Goal: Transaction & Acquisition: Download file/media

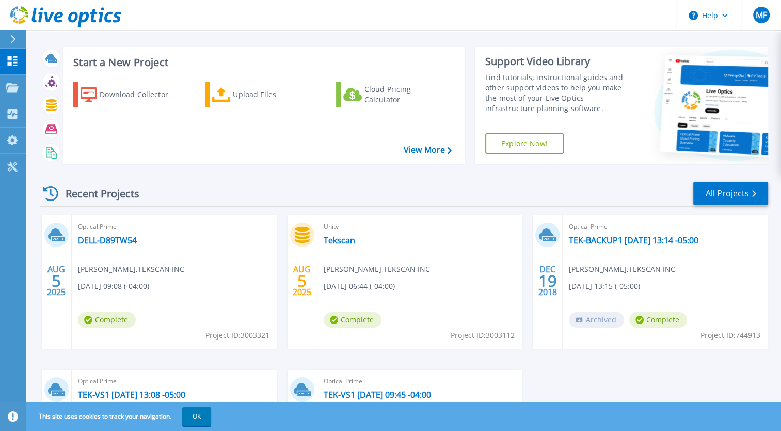
scroll to position [8, 0]
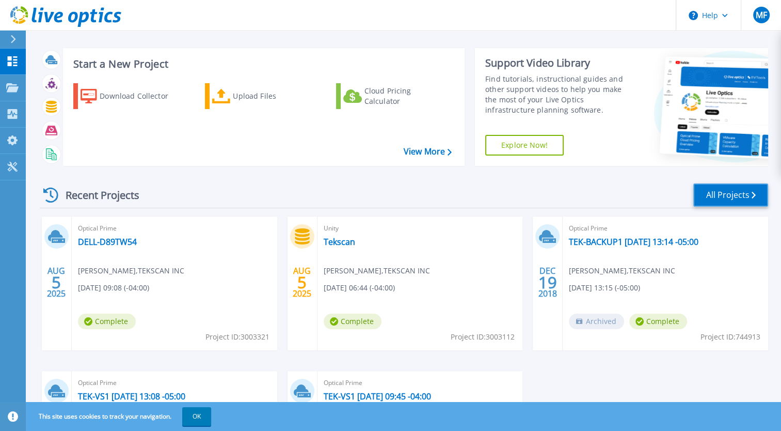
click at [743, 195] on link "All Projects" at bounding box center [731, 194] width 75 height 23
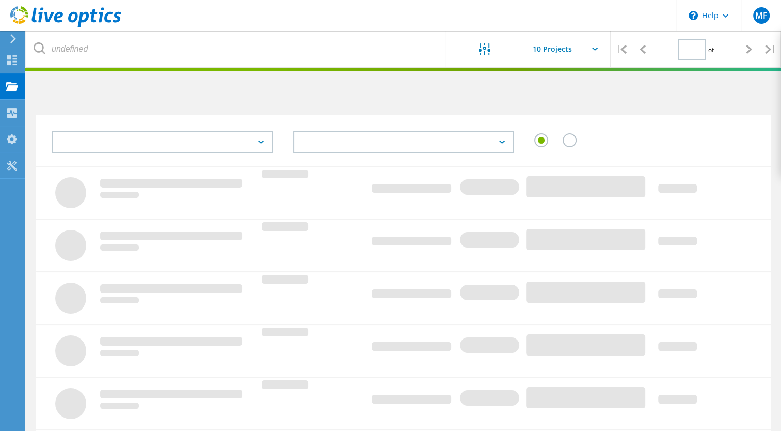
type input "1"
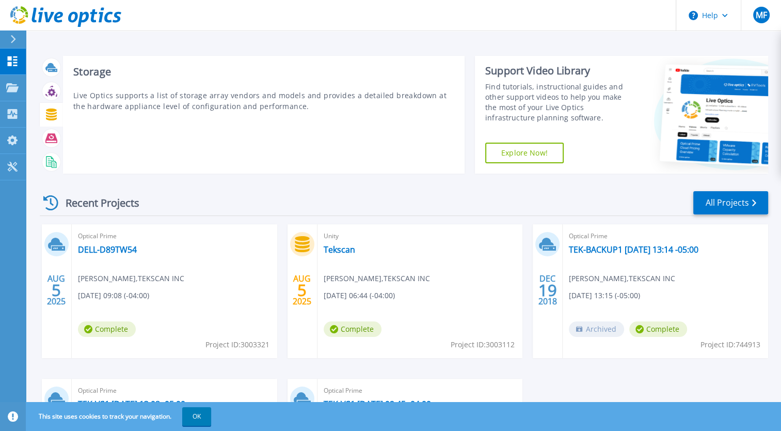
click at [50, 113] on icon at bounding box center [51, 114] width 11 height 12
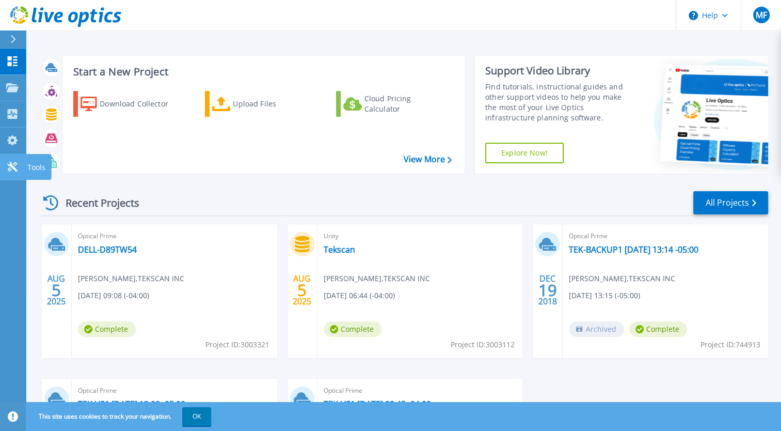
click at [10, 162] on icon at bounding box center [12, 167] width 10 height 10
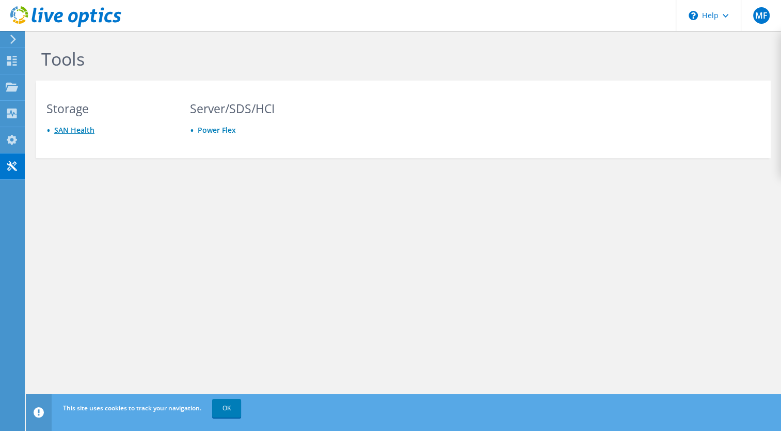
click at [82, 128] on link "SAN Health" at bounding box center [74, 130] width 40 height 10
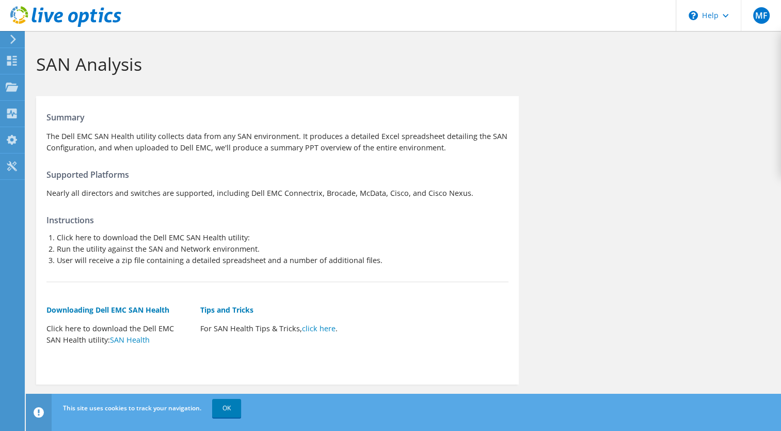
scroll to position [10, 0]
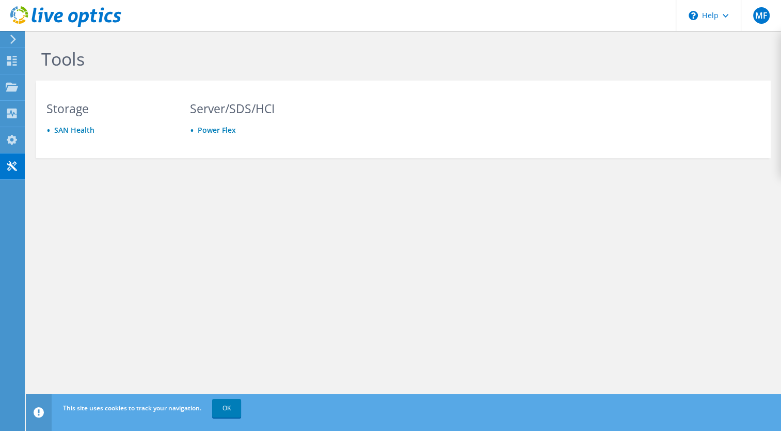
click at [14, 32] on div at bounding box center [60, 17] width 121 height 35
click at [14, 38] on use at bounding box center [13, 39] width 6 height 9
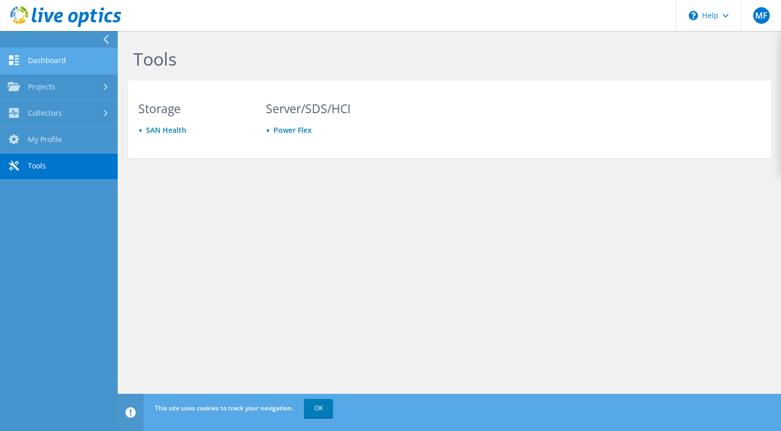
click at [26, 57] on link "Dashboard" at bounding box center [59, 61] width 118 height 26
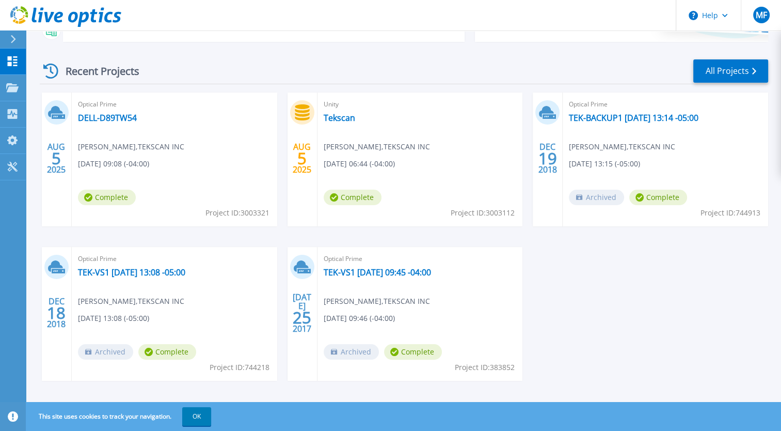
scroll to position [131, 0]
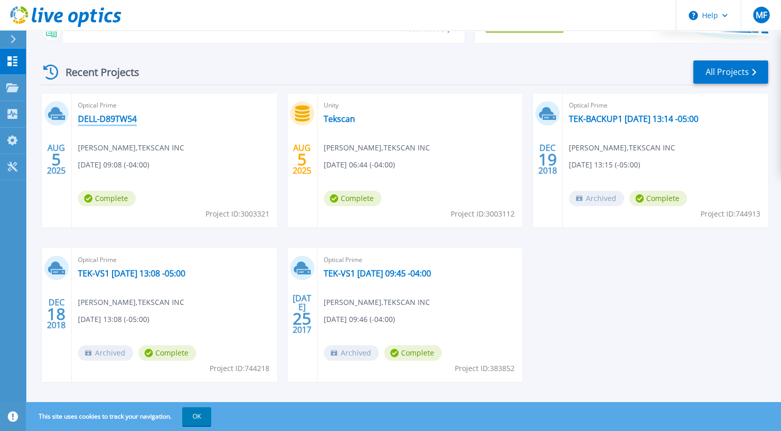
click at [113, 119] on link "DELL-D89TW54" at bounding box center [107, 119] width 59 height 10
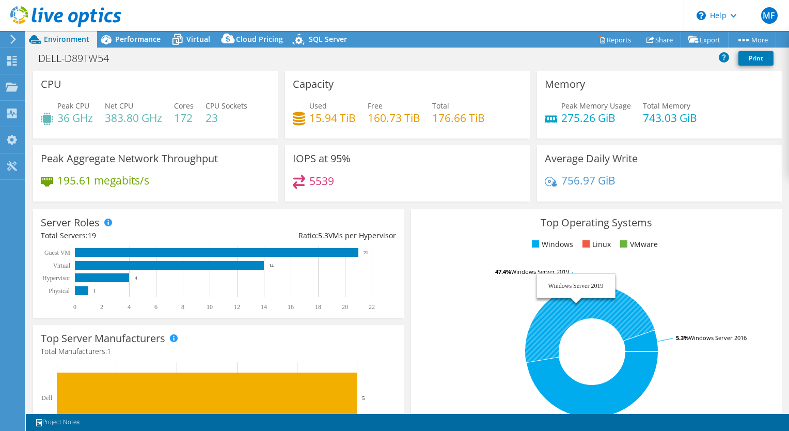
select select "USD"
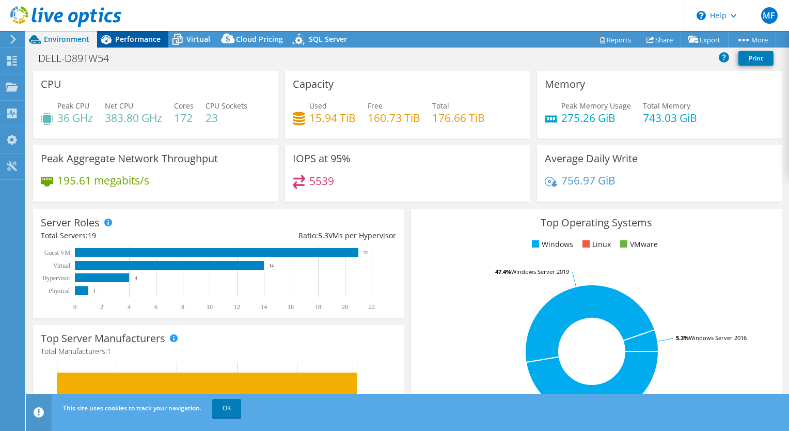
click at [146, 39] on span "Performance" at bounding box center [137, 39] width 45 height 10
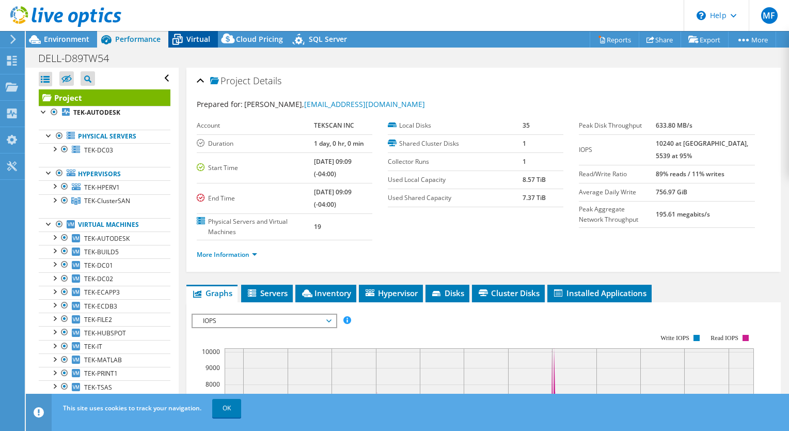
click at [198, 38] on span "Virtual" at bounding box center [198, 39] width 24 height 10
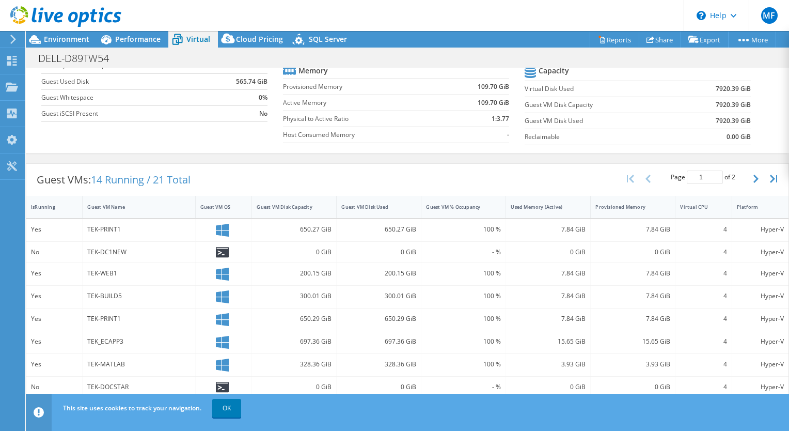
scroll to position [66, 0]
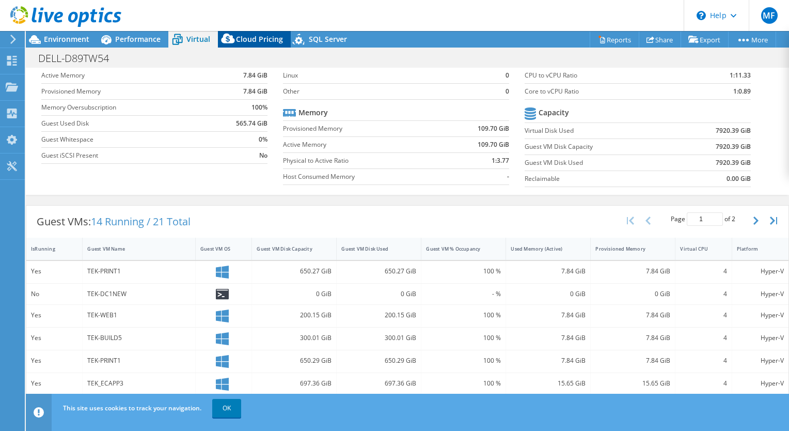
click at [262, 39] on span "Cloud Pricing" at bounding box center [259, 39] width 47 height 10
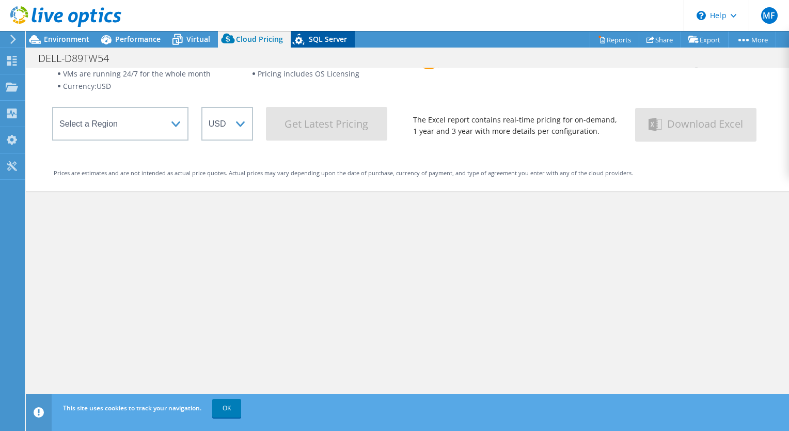
click at [330, 39] on span "SQL Server" at bounding box center [328, 39] width 38 height 10
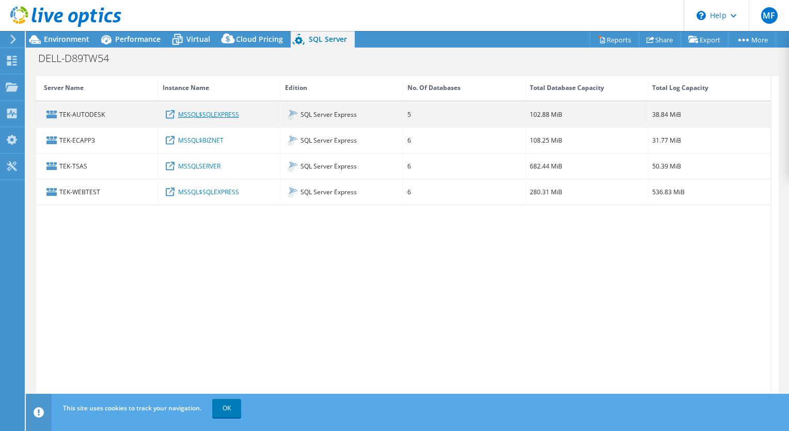
click at [193, 109] on link "MSSQL$SQLEXPRESS" at bounding box center [208, 113] width 61 height 11
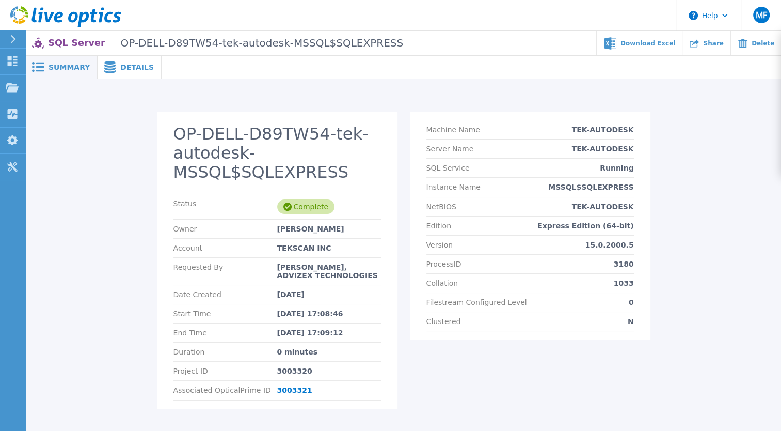
click at [131, 66] on span "Details" at bounding box center [137, 67] width 34 height 7
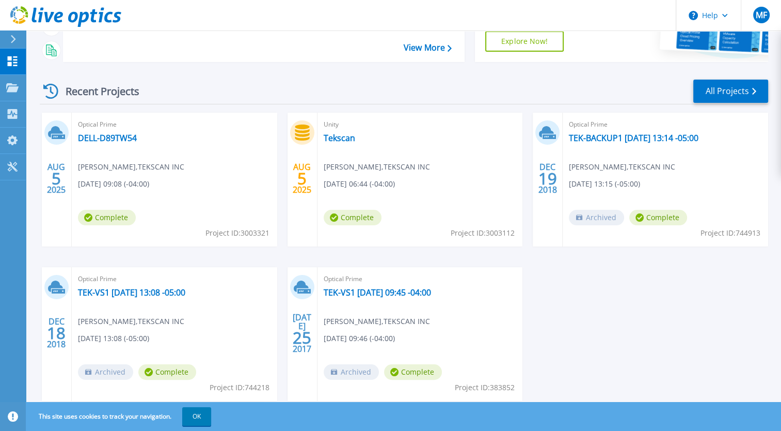
scroll to position [107, 0]
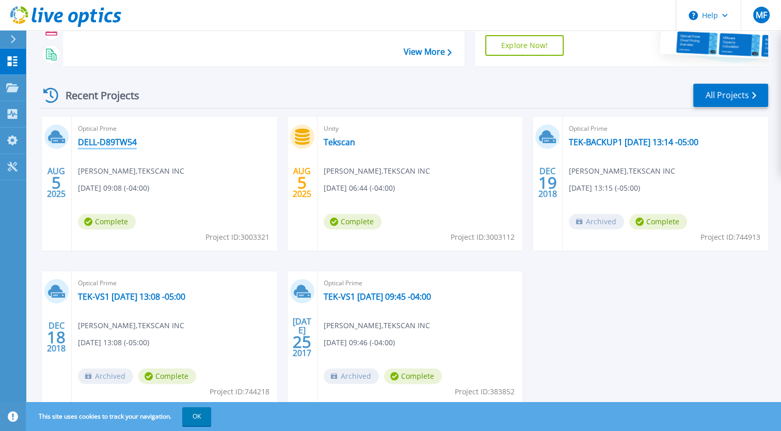
click at [110, 141] on link "DELL-D89TW54" at bounding box center [107, 142] width 59 height 10
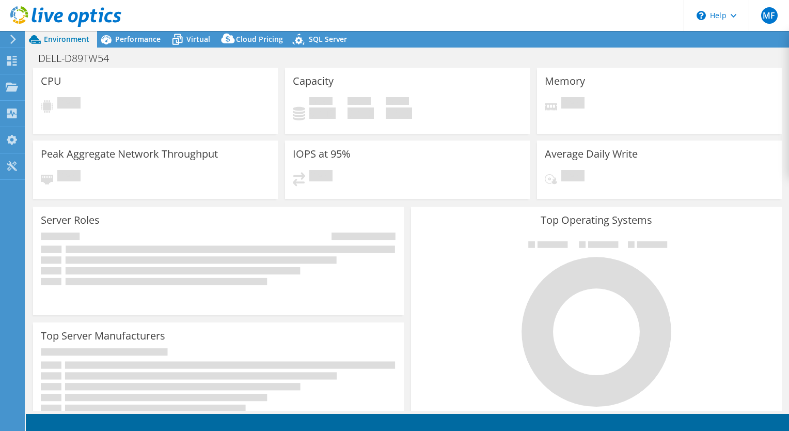
select select "USD"
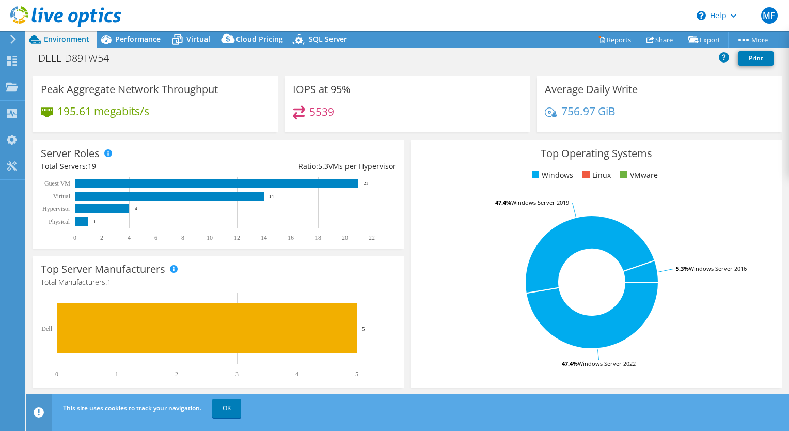
scroll to position [70, 0]
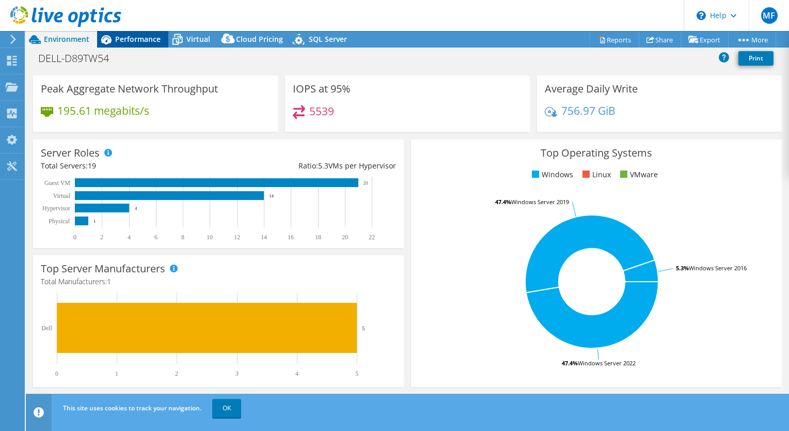
click at [153, 38] on span "Performance" at bounding box center [137, 39] width 45 height 10
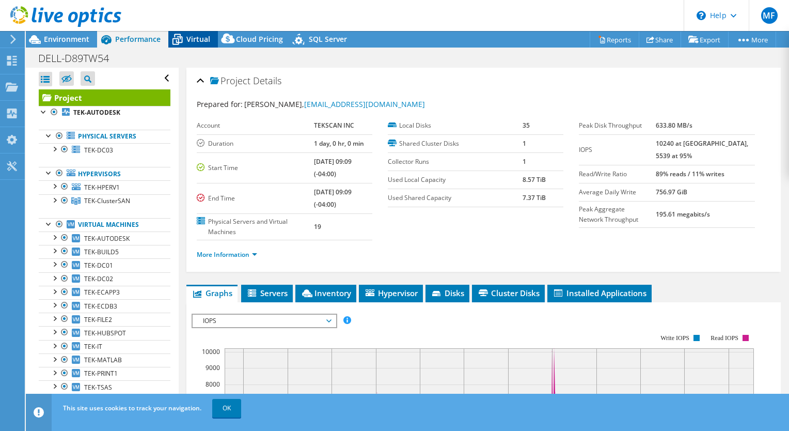
click at [194, 40] on span "Virtual" at bounding box center [198, 39] width 24 height 10
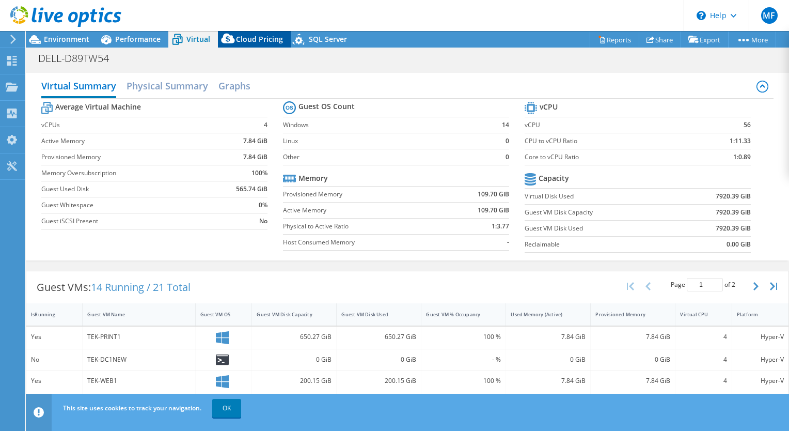
click at [240, 41] on span "Cloud Pricing" at bounding box center [259, 39] width 47 height 10
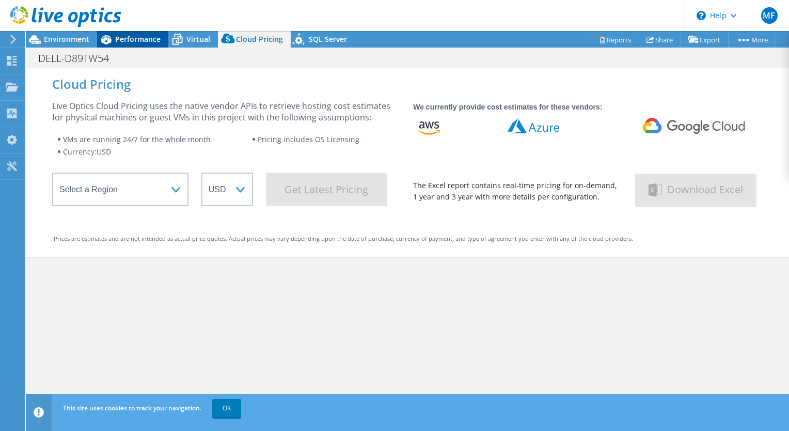
click at [159, 35] on span "Performance" at bounding box center [137, 39] width 45 height 10
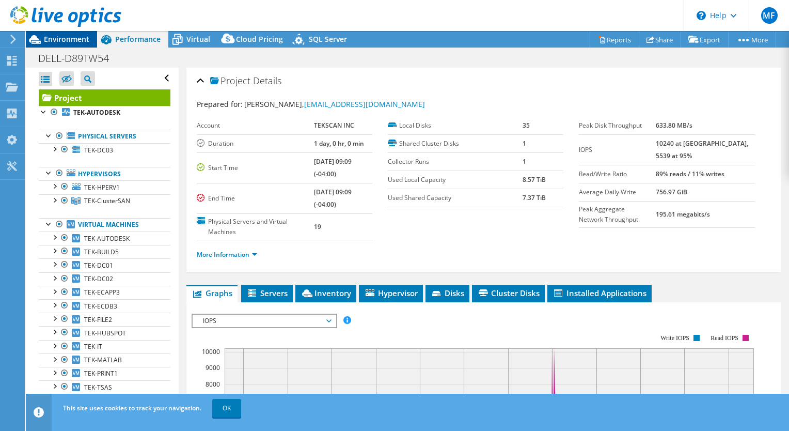
click at [60, 34] on span "Environment" at bounding box center [66, 39] width 45 height 10
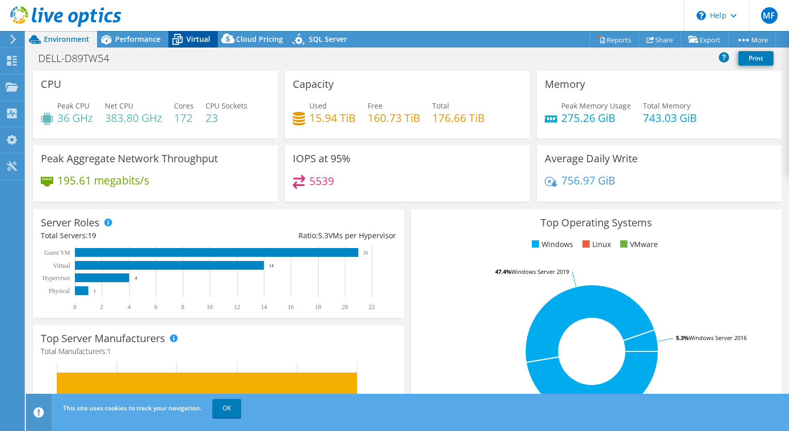
click at [202, 41] on span "Virtual" at bounding box center [198, 39] width 24 height 10
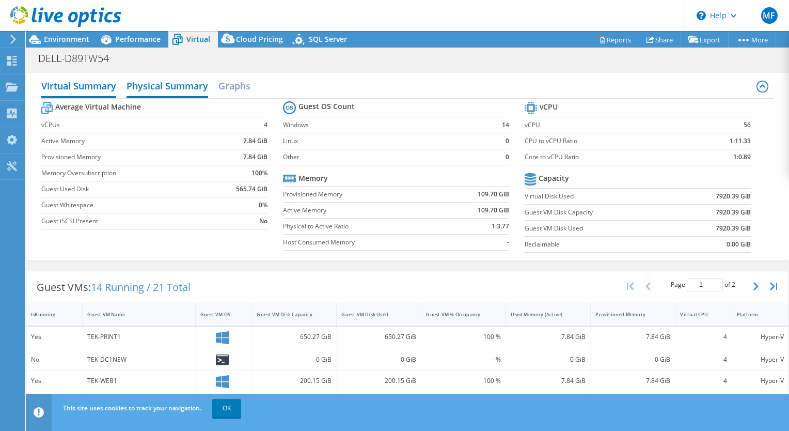
click at [179, 80] on h2 "Physical Summary" at bounding box center [168, 86] width 82 height 23
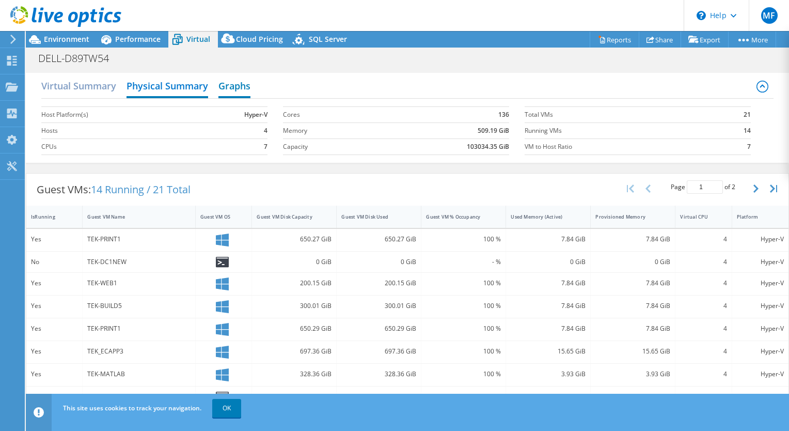
click at [229, 83] on h2 "Graphs" at bounding box center [234, 86] width 32 height 23
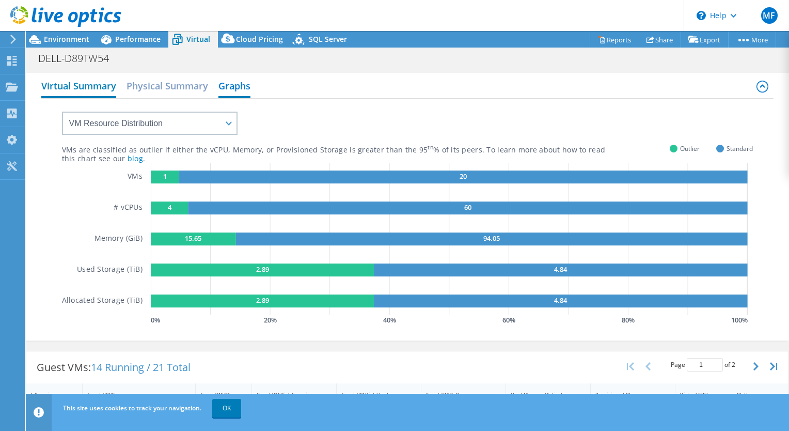
click at [91, 82] on h2 "Virtual Summary" at bounding box center [78, 86] width 75 height 23
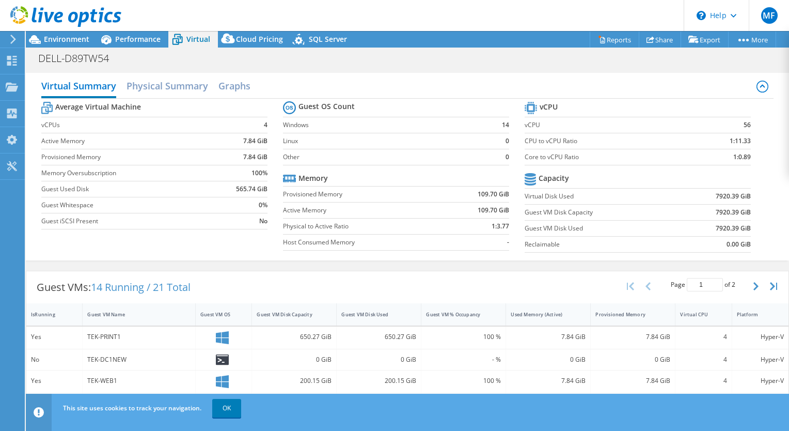
click at [14, 40] on use at bounding box center [13, 39] width 6 height 9
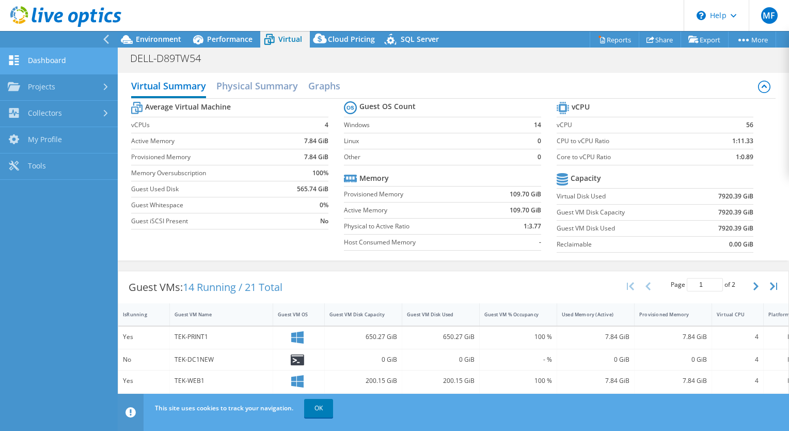
click at [41, 60] on link "Dashboard" at bounding box center [59, 61] width 118 height 26
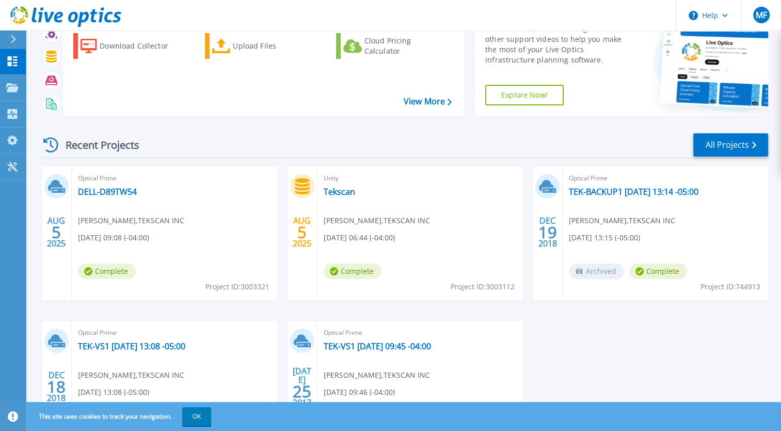
scroll to position [52, 0]
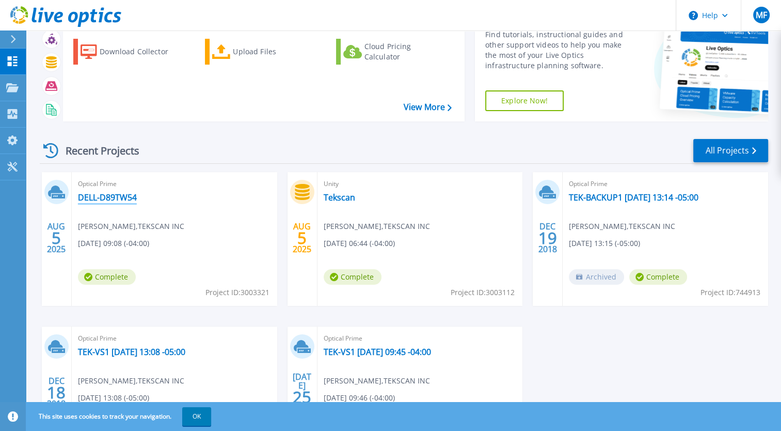
click at [107, 193] on link "DELL-D89TW54" at bounding box center [107, 197] width 59 height 10
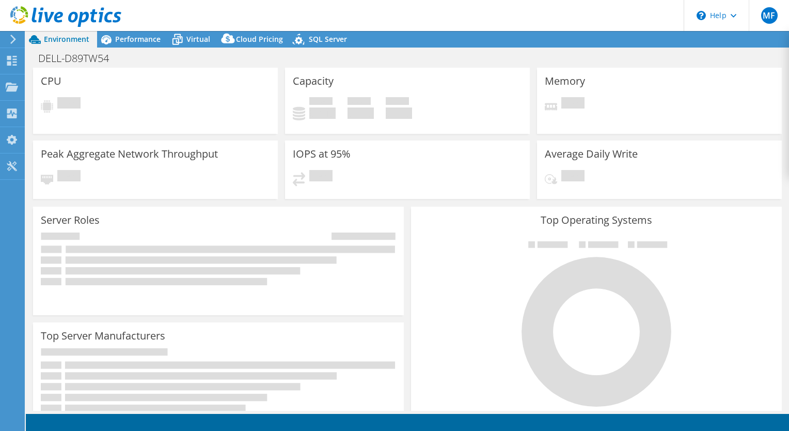
select select "USD"
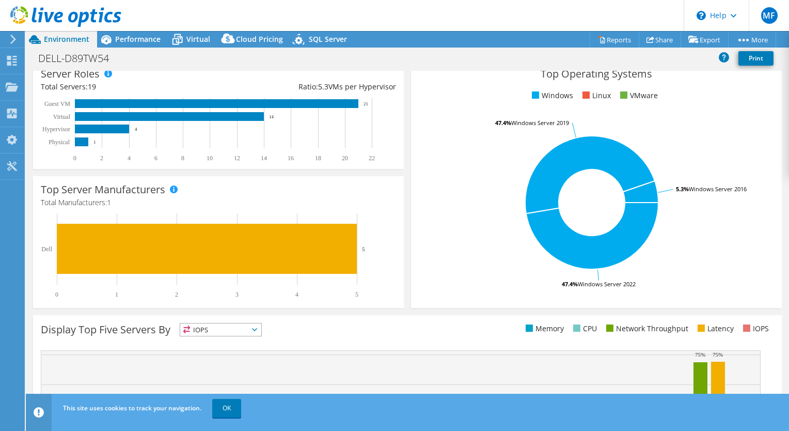
scroll to position [258, 0]
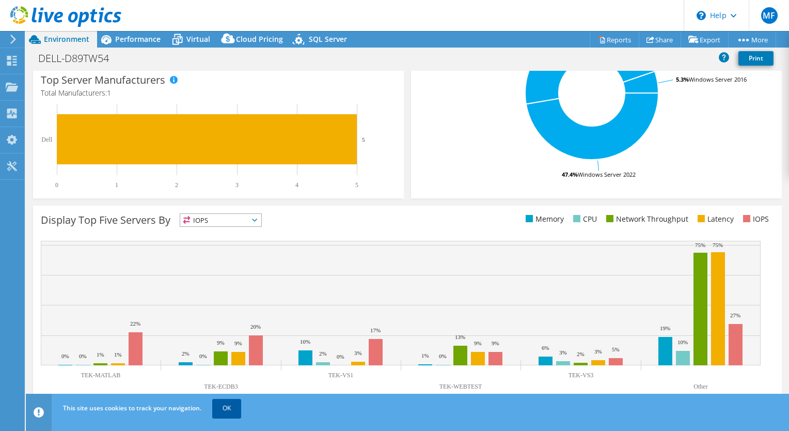
click at [227, 412] on link "OK" at bounding box center [226, 408] width 29 height 19
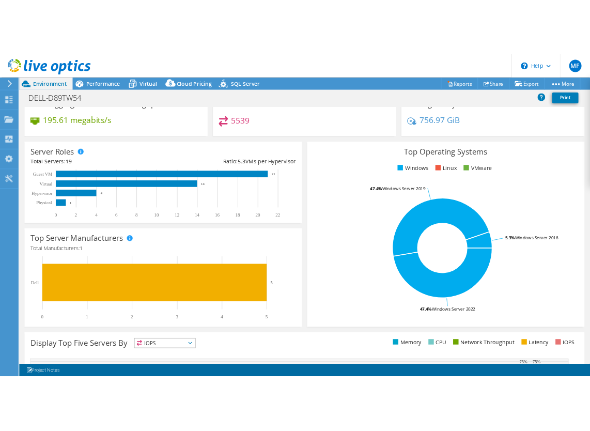
scroll to position [0, 0]
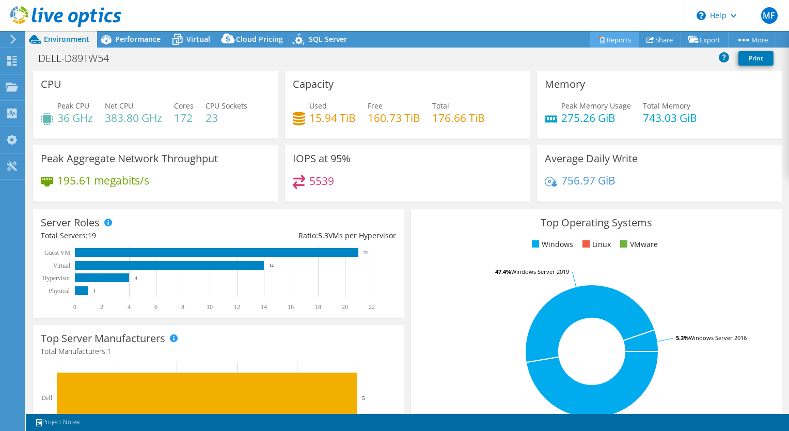
click at [613, 40] on link "Reports" at bounding box center [615, 40] width 50 height 16
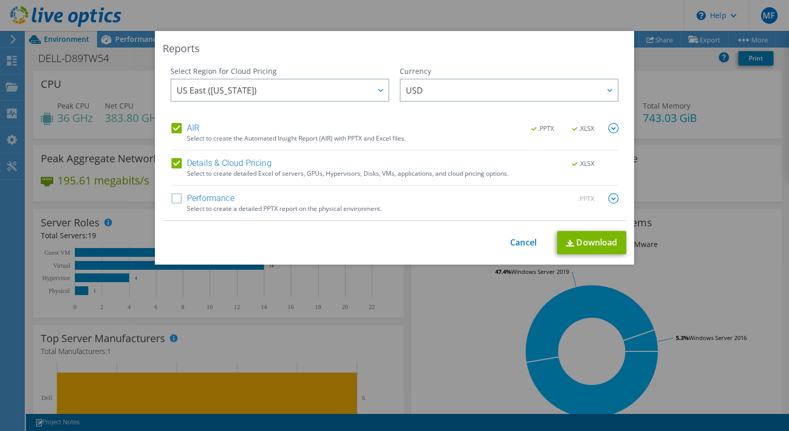
click at [174, 202] on label "Performance" at bounding box center [202, 198] width 63 height 10
click at [0, 0] on input "Performance" at bounding box center [0, 0] width 0 height 0
click at [571, 244] on link "Download" at bounding box center [591, 242] width 69 height 23
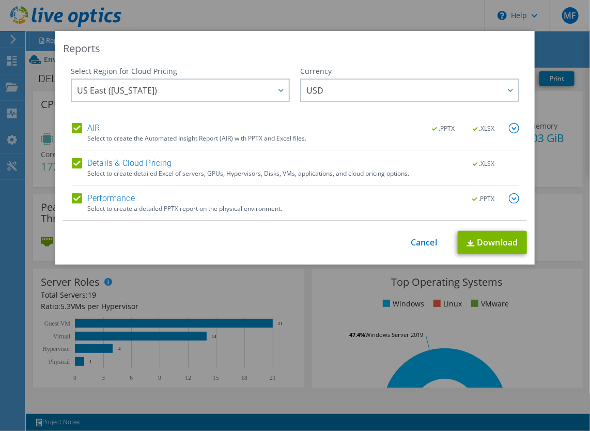
click at [537, 12] on div "Reports Select Region for Cloud Pricing Asia Pacific ([GEOGRAPHIC_DATA]) [GEOGR…" at bounding box center [295, 215] width 590 height 431
